Goal: Navigation & Orientation: Find specific page/section

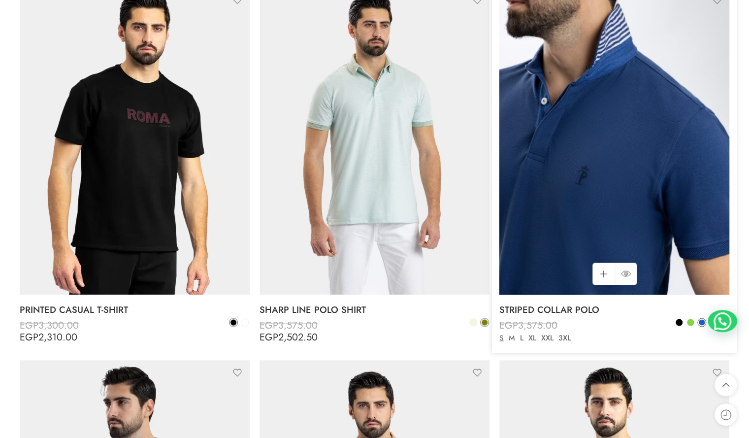
scroll to position [932, 0]
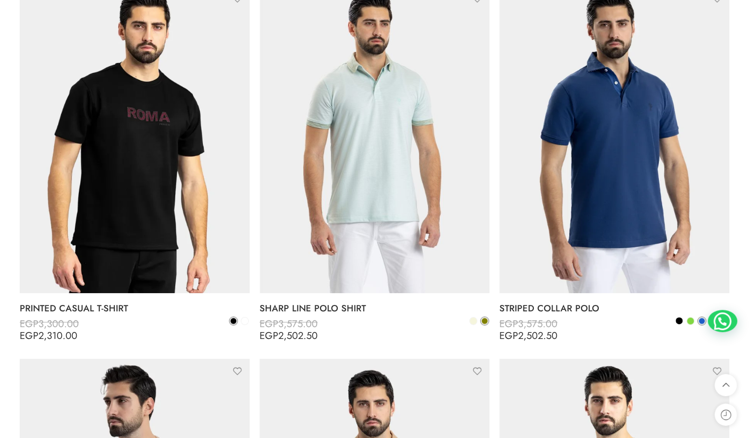
drag, startPoint x: 637, startPoint y: 123, endPoint x: 747, endPoint y: 331, distance: 235.2
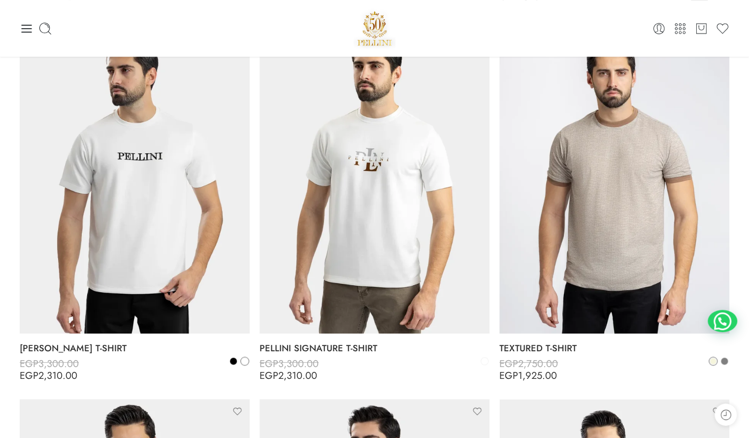
scroll to position [0, 0]
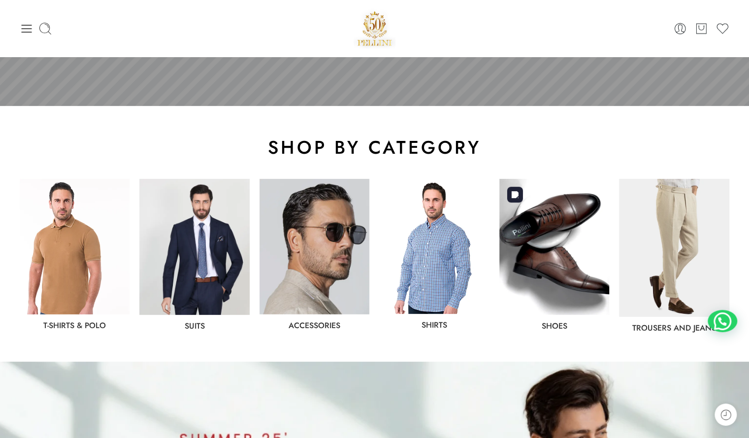
click at [567, 252] on img at bounding box center [554, 247] width 110 height 136
